Goal: Information Seeking & Learning: Find specific fact

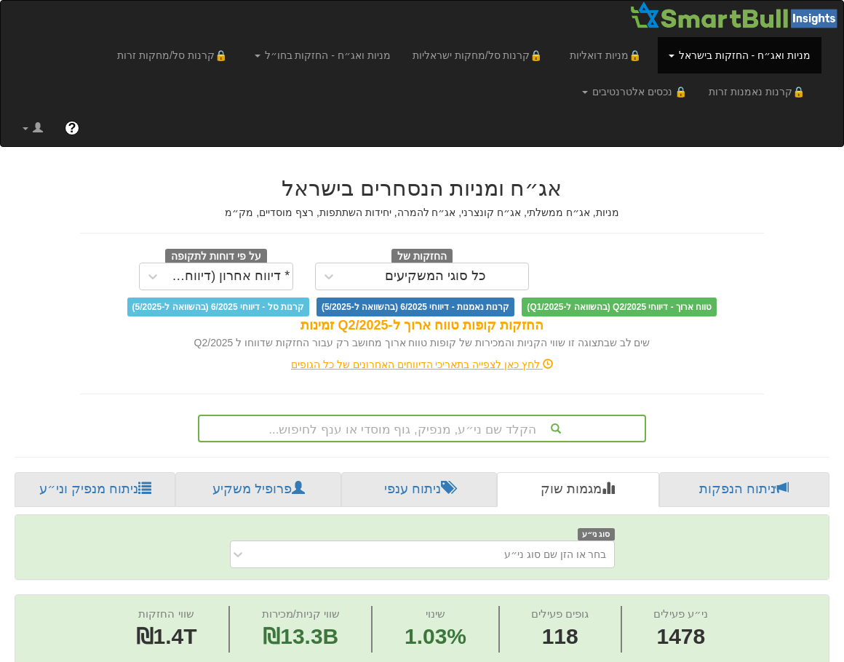
scroll to position [143, 0]
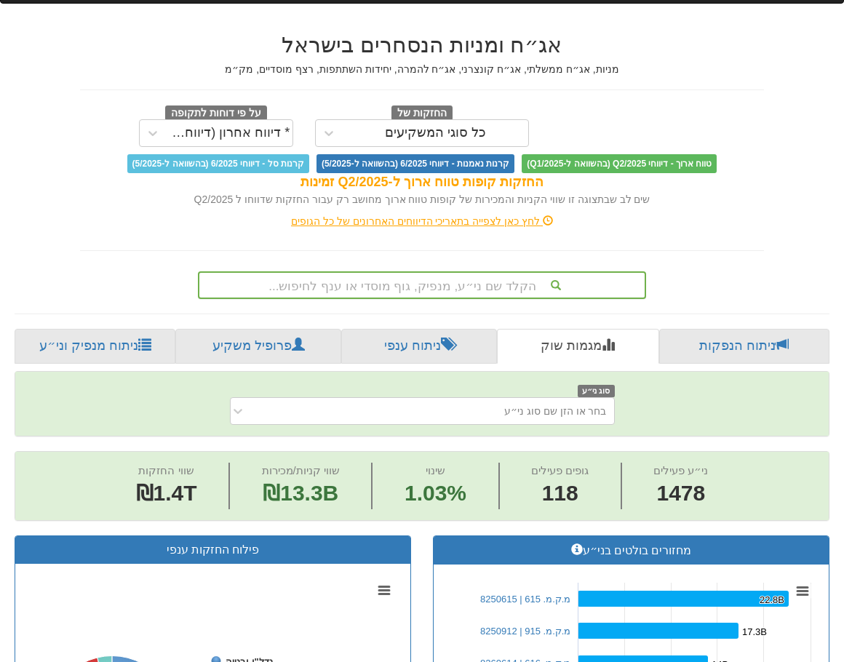
click at [409, 299] on div "הקלד שם ני״ע, מנפיק, גוף מוסדי או ענף לחיפוש..." at bounding box center [422, 285] width 449 height 28
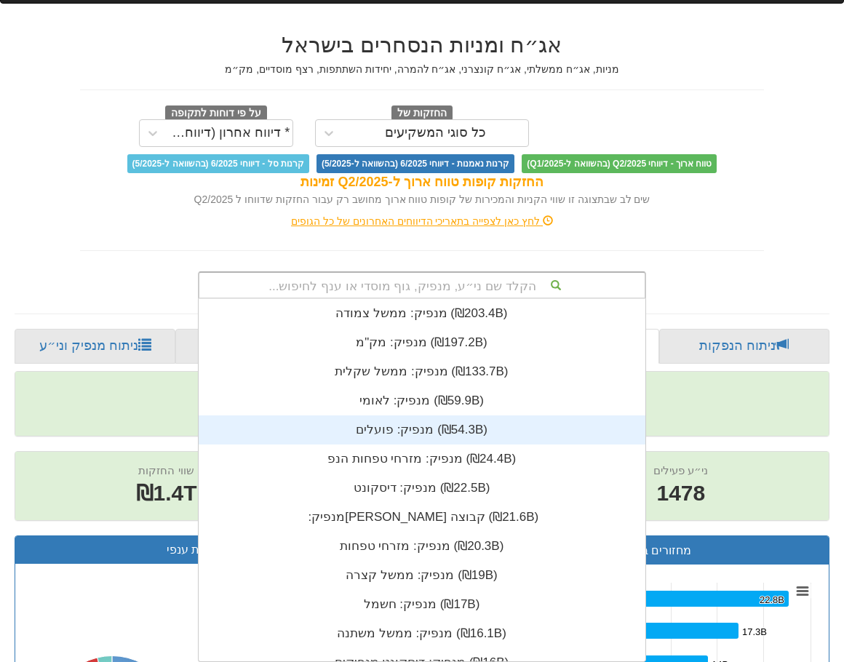
scroll to position [362, 0]
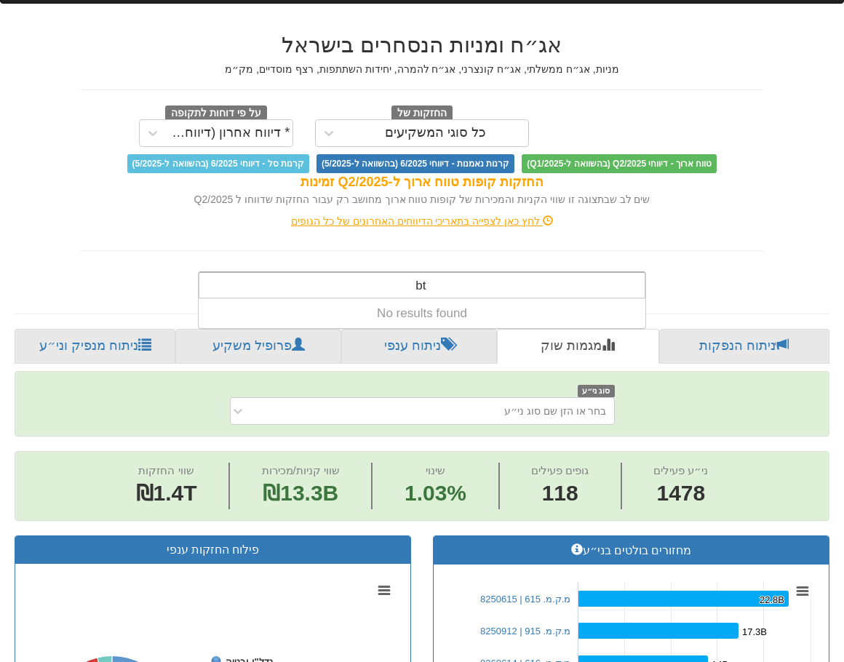
type input "b"
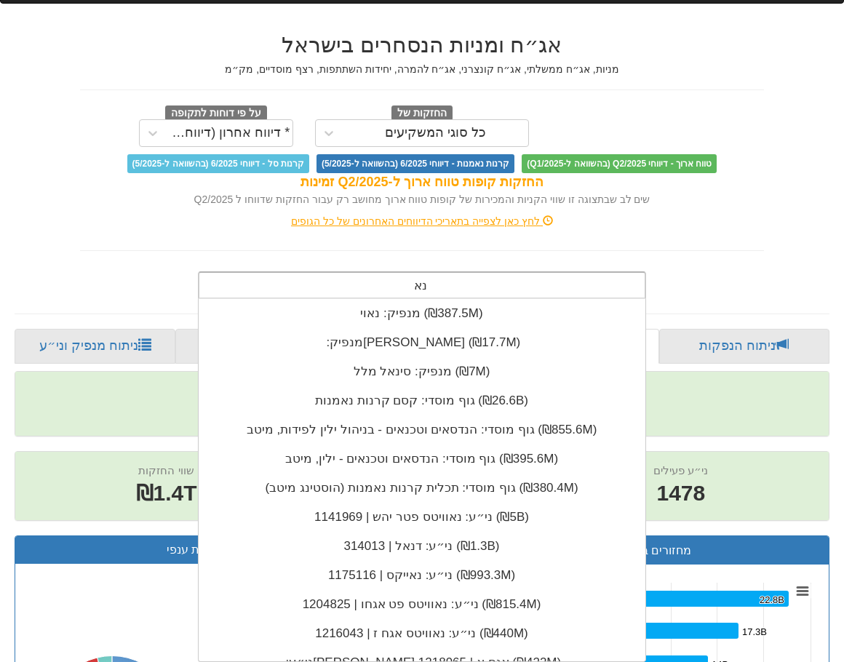
scroll to position [0, 0]
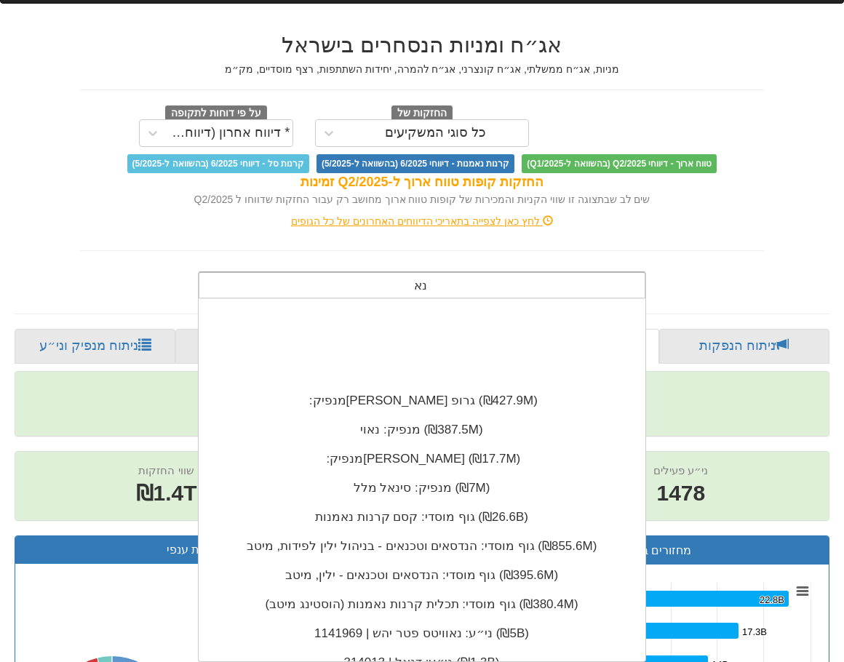
type input "נאוו"
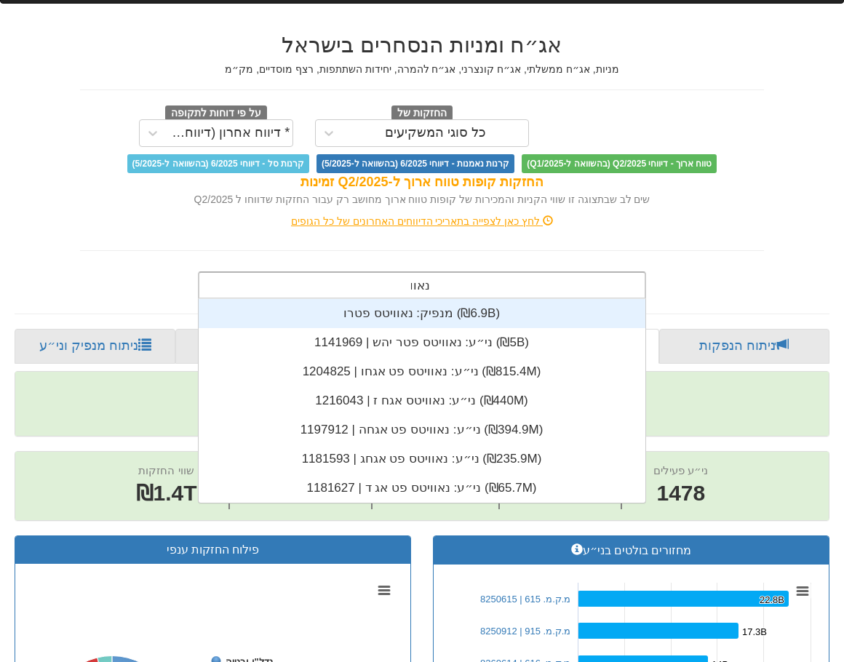
scroll to position [204, 0]
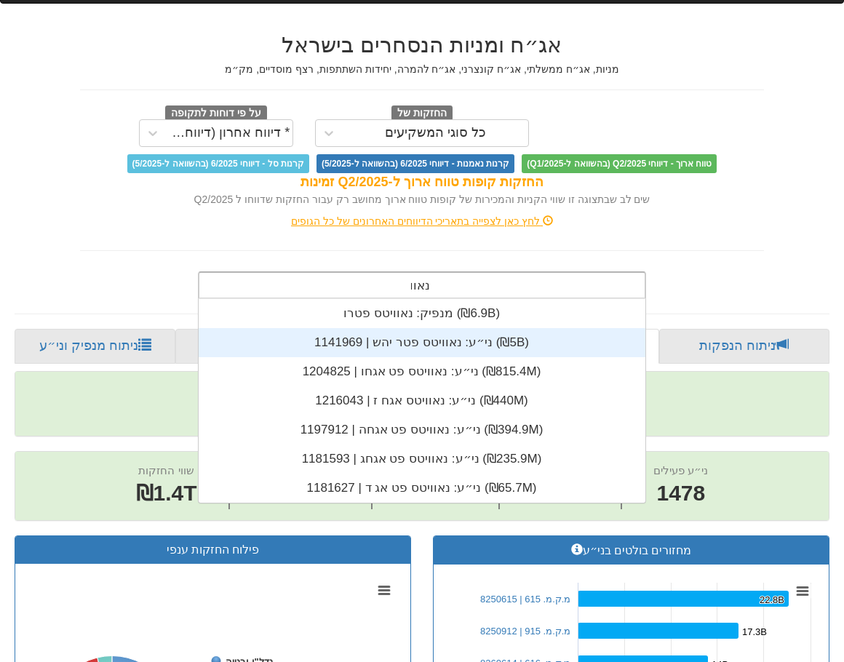
click at [488, 342] on div "ני״ע: ‏נאוויטס פטר יהש | 1141969 ‎(₪5B)‎" at bounding box center [421, 342] width 447 height 29
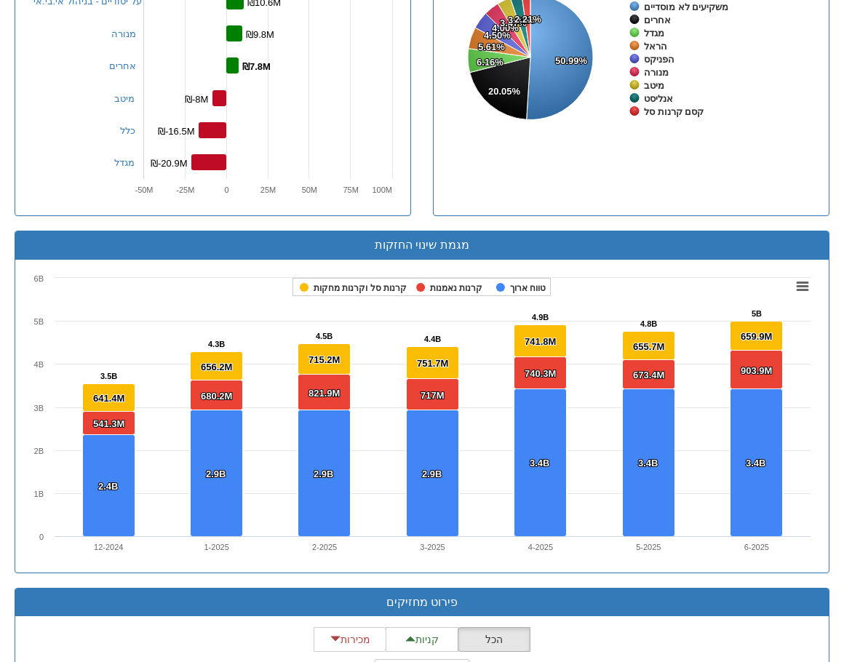
scroll to position [1164, 0]
